Goal: Go to known website: Go to known website

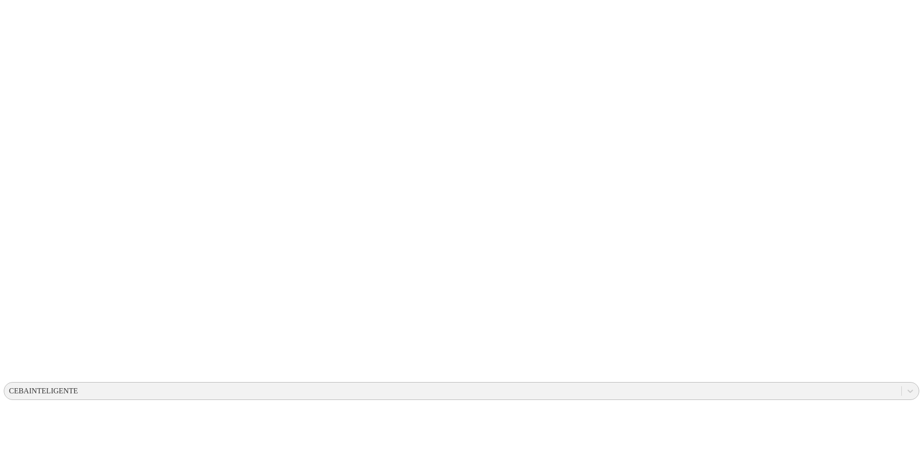
click at [78, 387] on div "CEBAINTELIGENTE" at bounding box center [43, 391] width 69 height 8
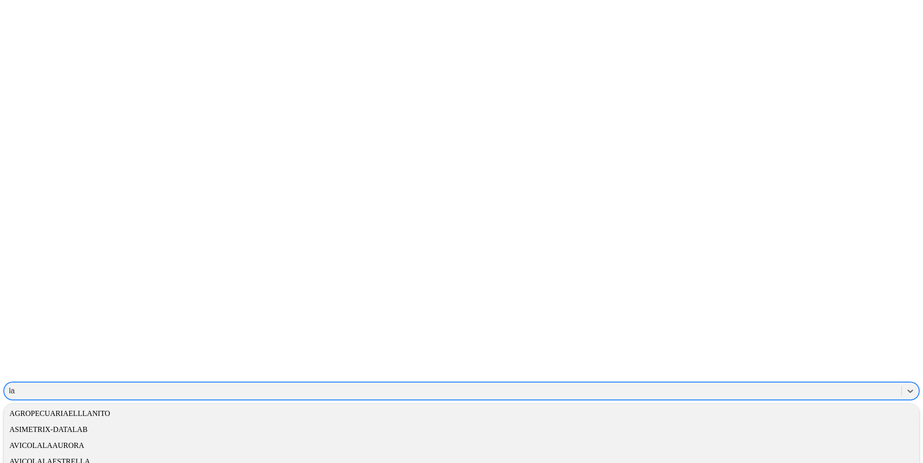
type input "laa"
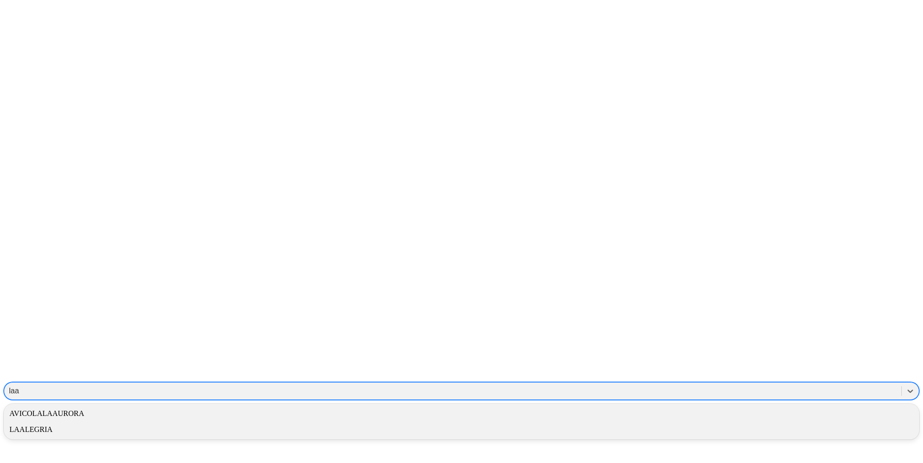
click at [792, 406] on div "AVICOLALAAURORA" at bounding box center [461, 414] width 915 height 16
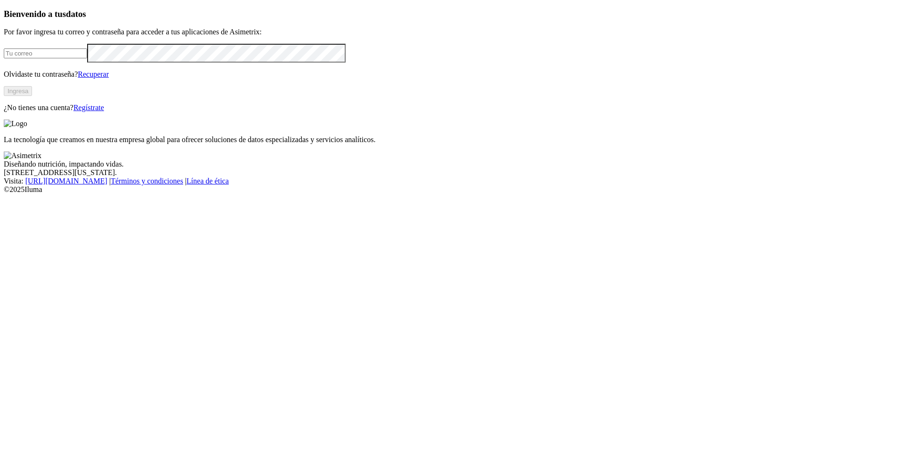
click at [87, 58] on input "email" at bounding box center [45, 53] width 83 height 10
type input "valeria.restrepo@premexcorp.com"
click at [32, 96] on button "Ingresa" at bounding box center [18, 91] width 28 height 10
